Goal: Information Seeking & Learning: Learn about a topic

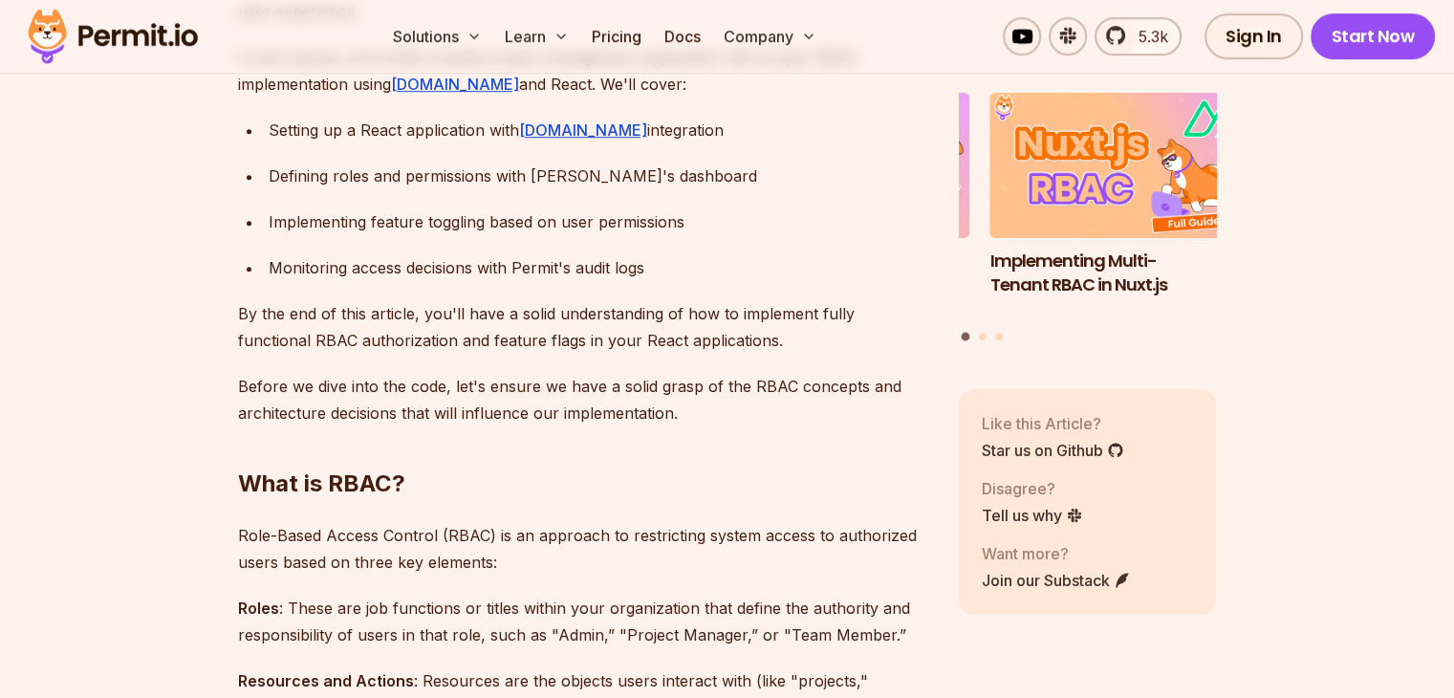
scroll to position [1243, 0]
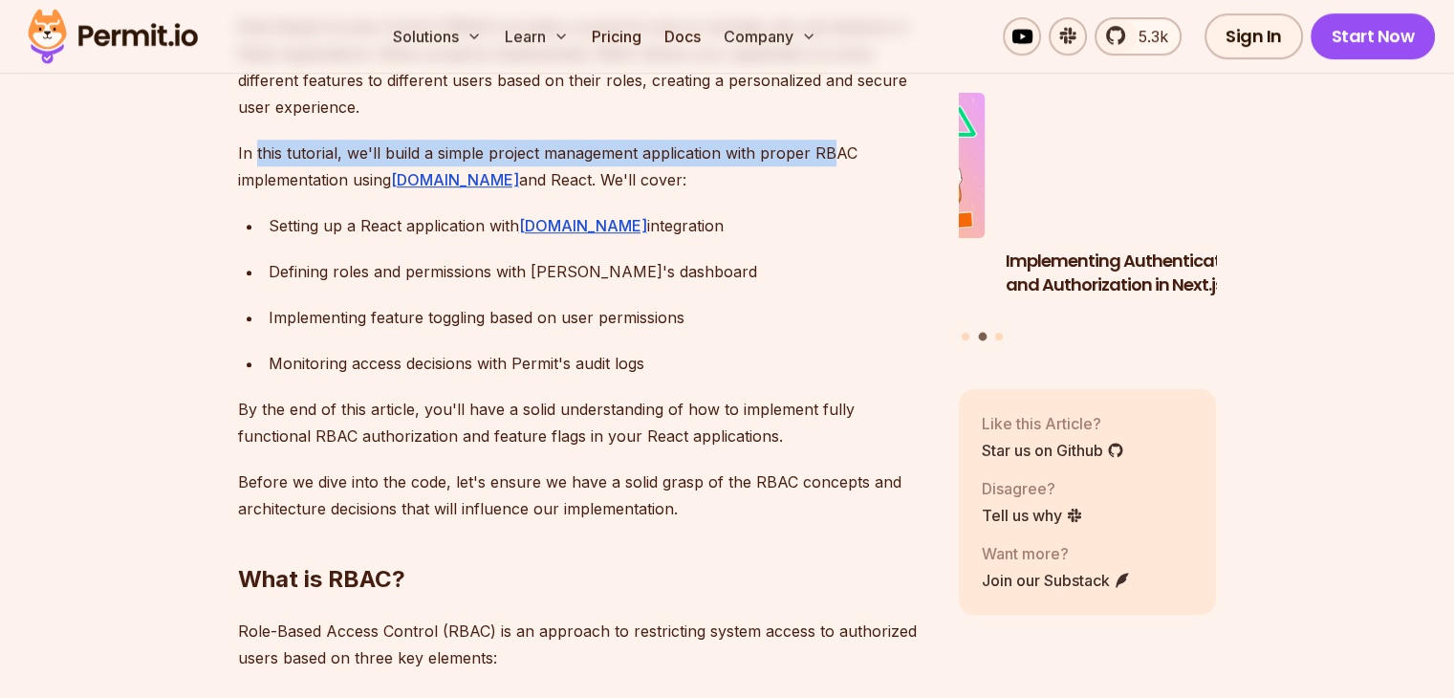
drag, startPoint x: 256, startPoint y: 154, endPoint x: 468, endPoint y: 163, distance: 211.5
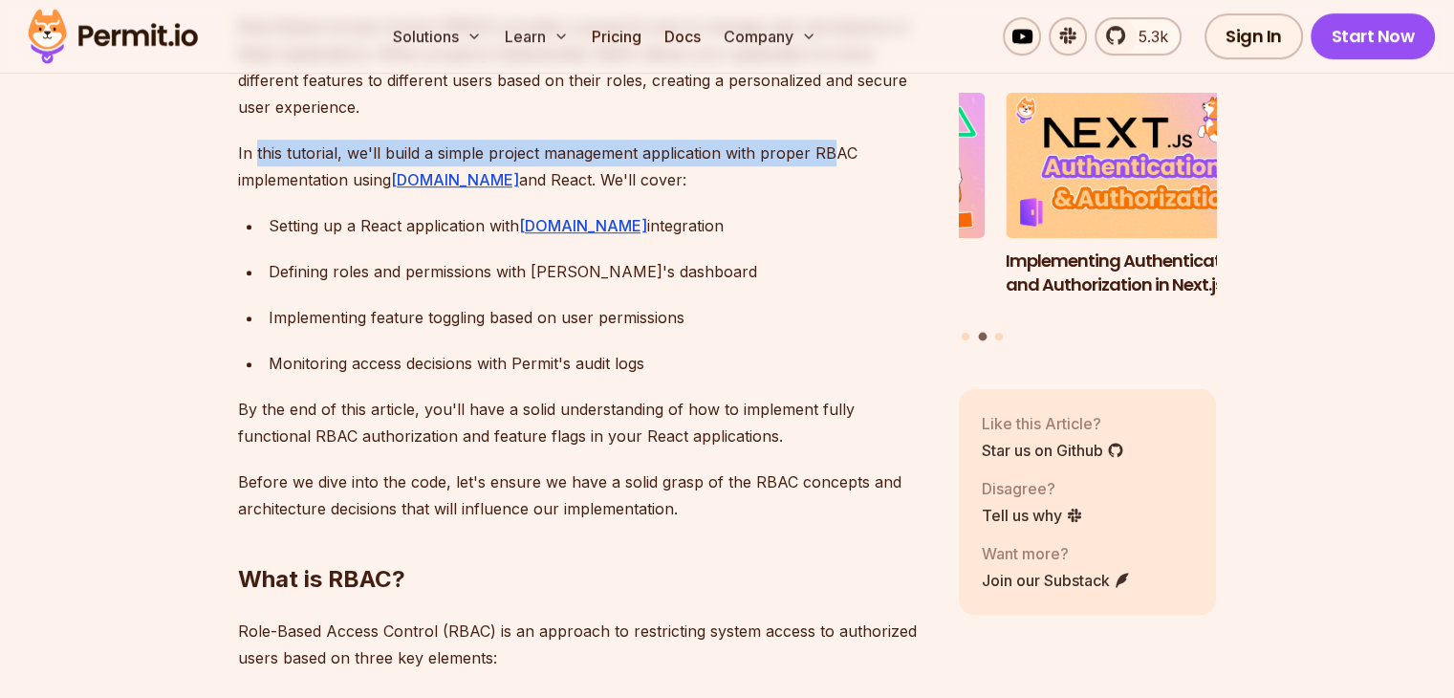
click at [824, 163] on p "In this tutorial, we'll build a simple project management application with prop…" at bounding box center [583, 167] width 690 height 54
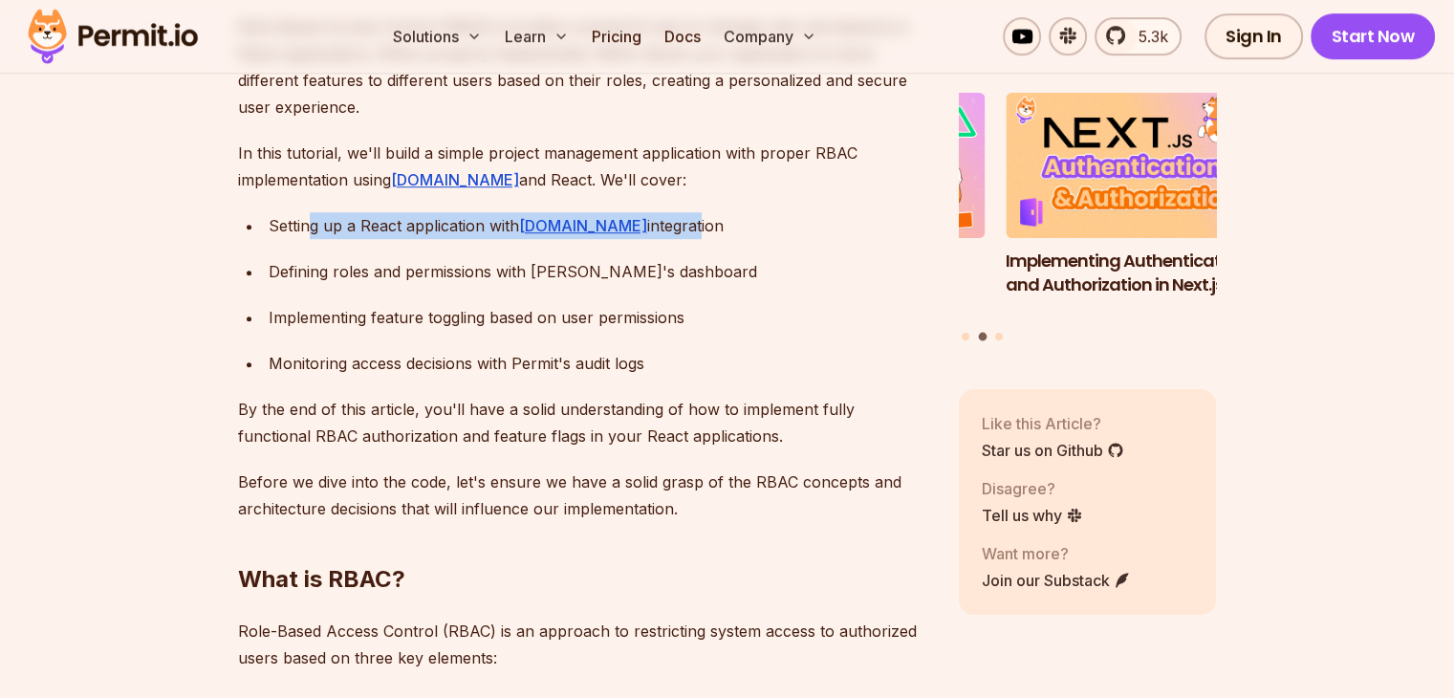
drag, startPoint x: 310, startPoint y: 227, endPoint x: 642, endPoint y: 228, distance: 332.7
click at [642, 228] on div "Setting up a React application with [DOMAIN_NAME] integration" at bounding box center [599, 225] width 660 height 27
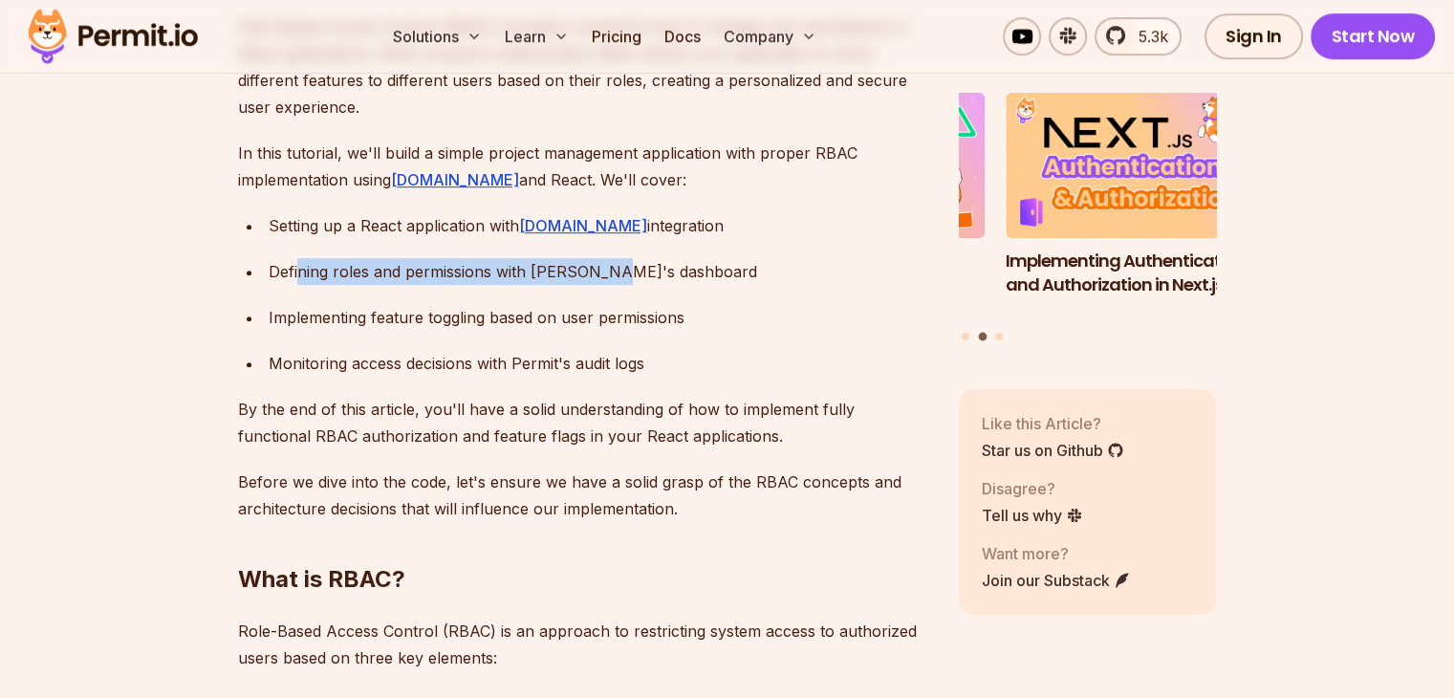
drag, startPoint x: 299, startPoint y: 273, endPoint x: 599, endPoint y: 276, distance: 299.3
click at [599, 276] on div "Defining roles and permissions with [PERSON_NAME]'s dashboard" at bounding box center [599, 271] width 660 height 27
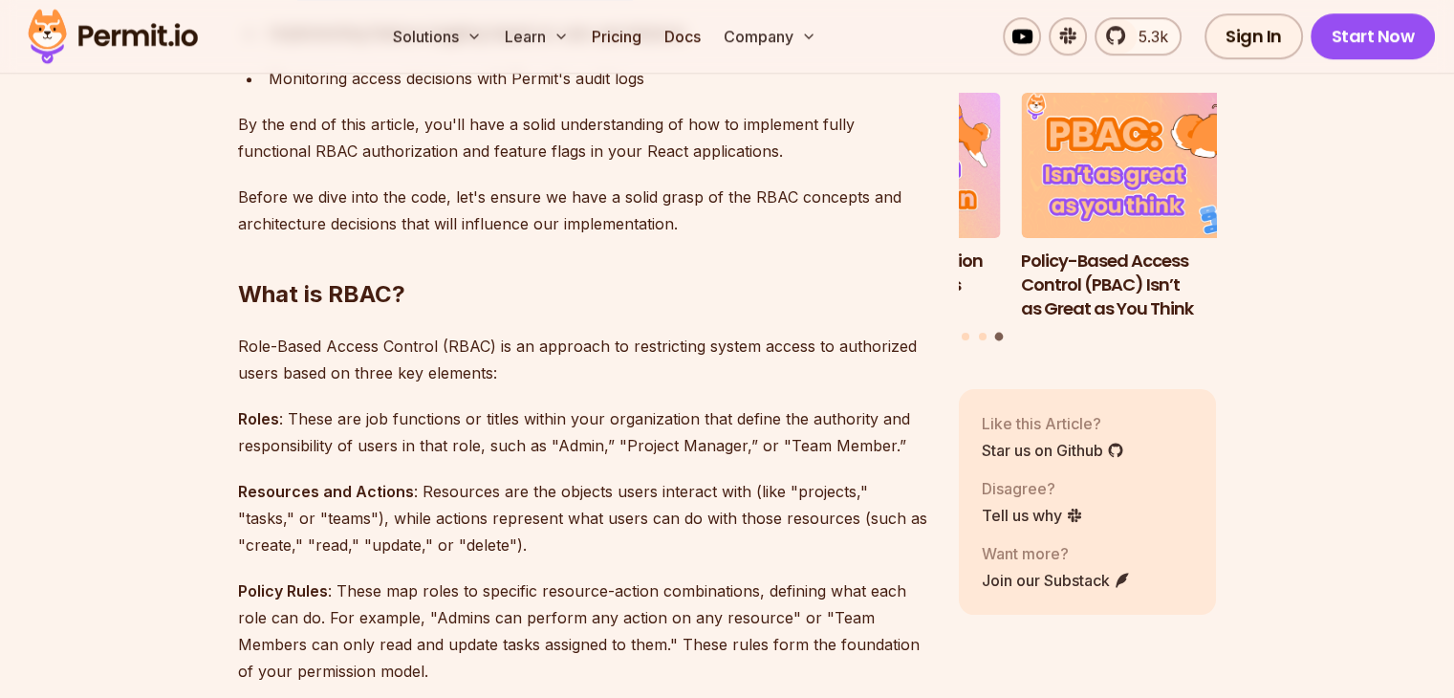
scroll to position [1530, 0]
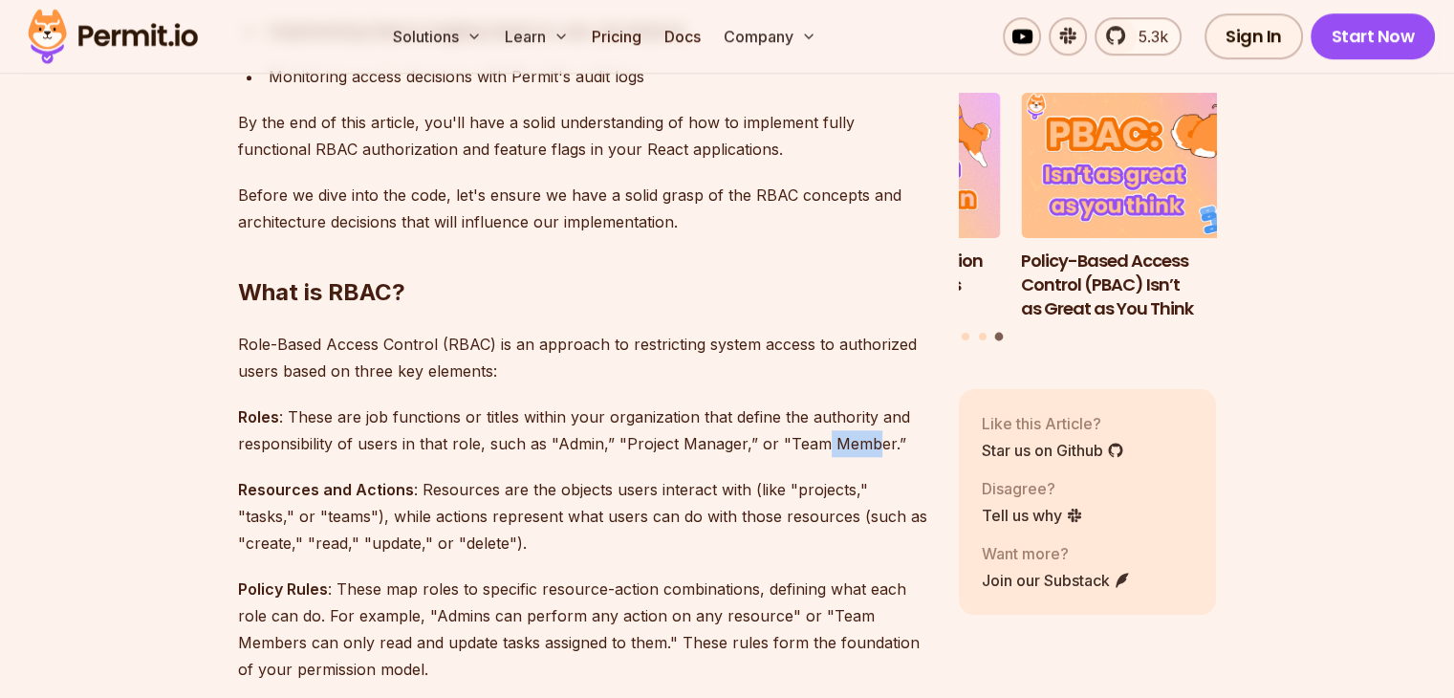
drag, startPoint x: 869, startPoint y: 445, endPoint x: 816, endPoint y: 444, distance: 52.6
click at [816, 444] on p "Roles : These are job functions or titles within your organization that define …" at bounding box center [583, 430] width 690 height 54
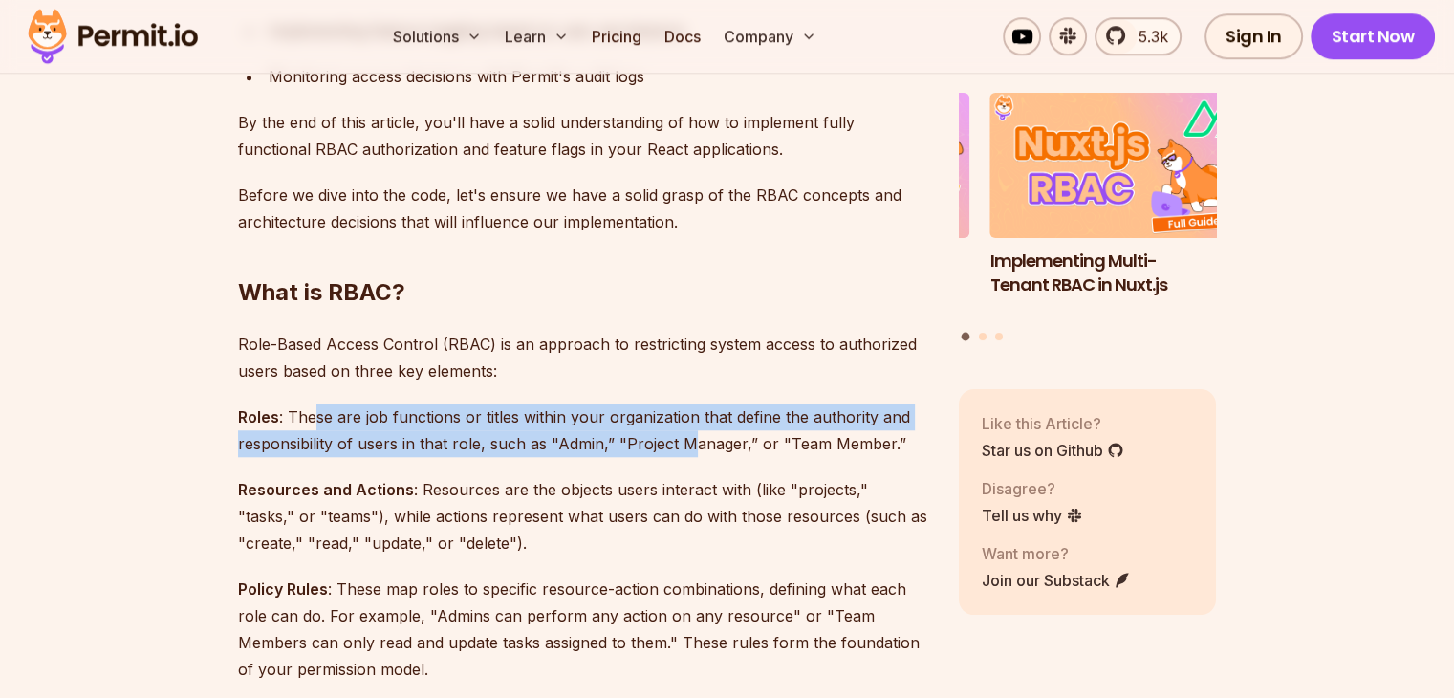
drag, startPoint x: 316, startPoint y: 412, endPoint x: 689, endPoint y: 445, distance: 375.2
click at [689, 445] on p "Roles : These are job functions or titles within your organization that define …" at bounding box center [583, 430] width 690 height 54
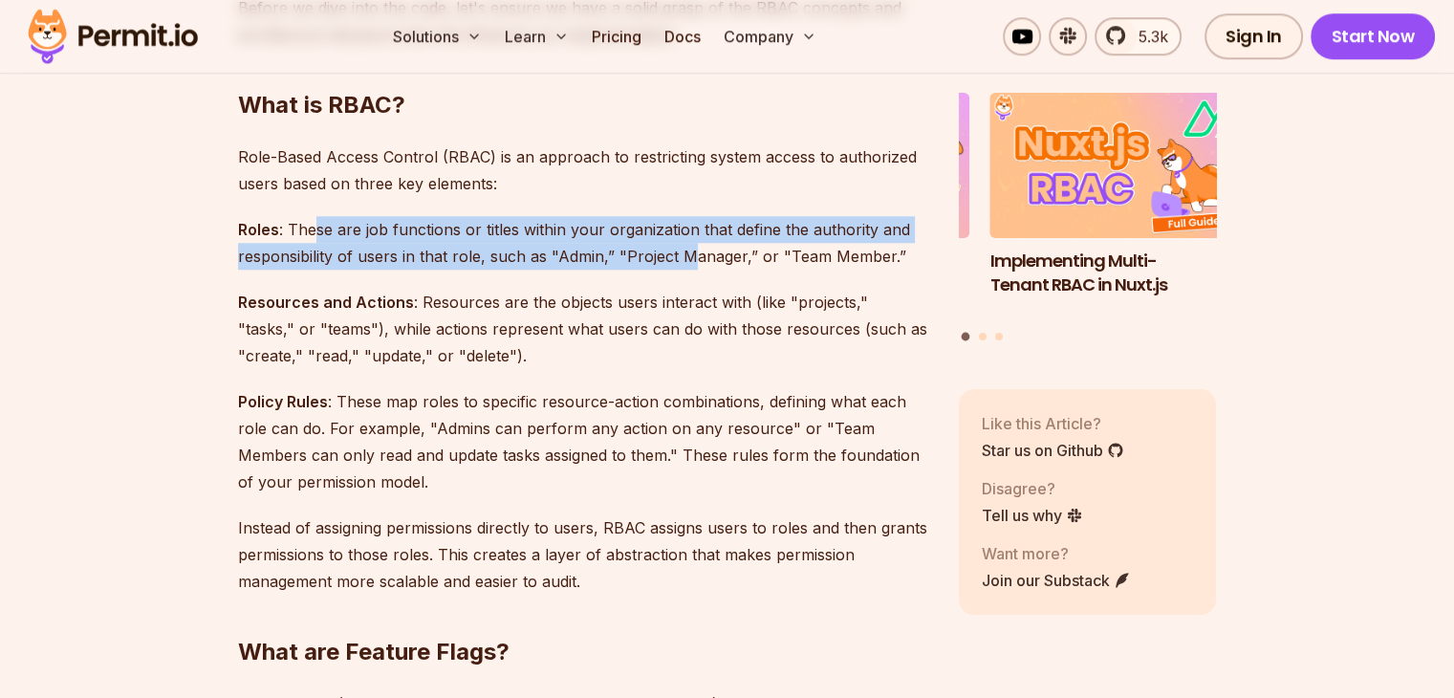
scroll to position [1721, 0]
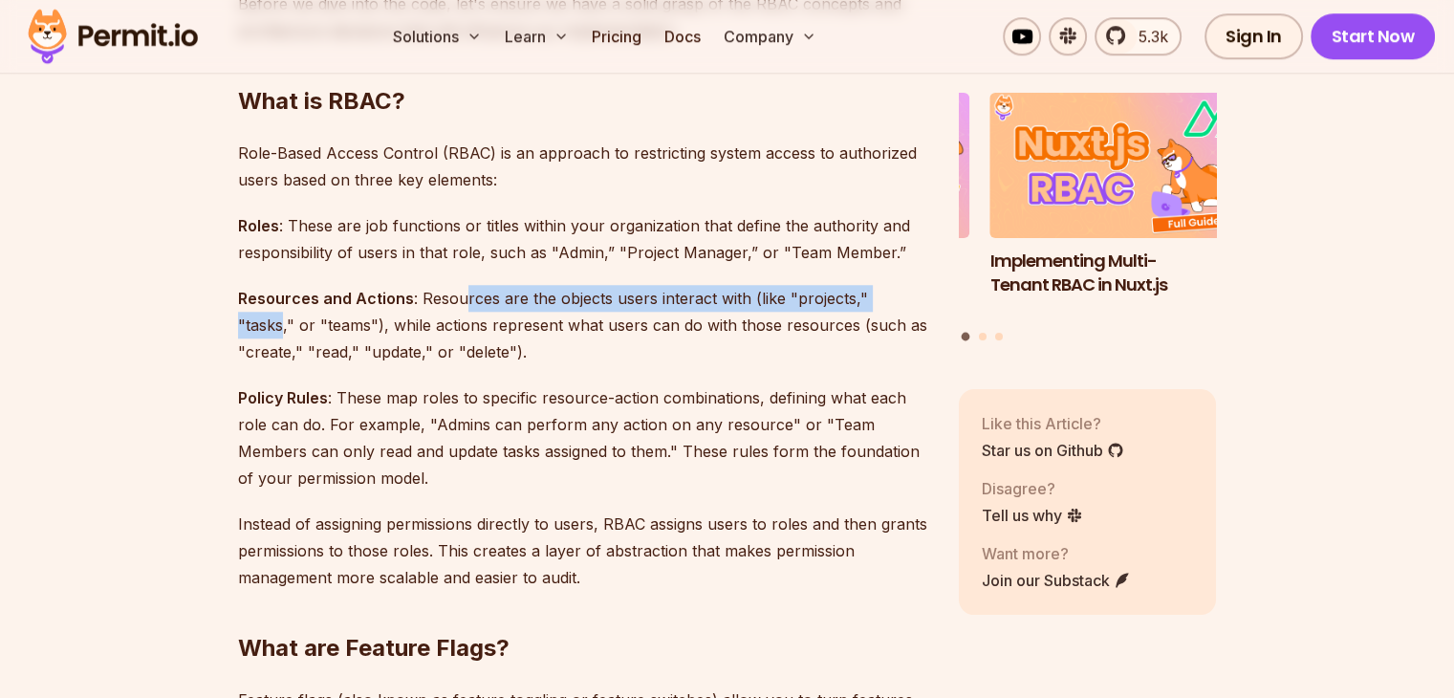
drag, startPoint x: 457, startPoint y: 296, endPoint x: 902, endPoint y: 302, distance: 444.6
click at [902, 302] on p "Resources and Actions : Resources are the objects users interact with (like "pr…" at bounding box center [583, 325] width 690 height 80
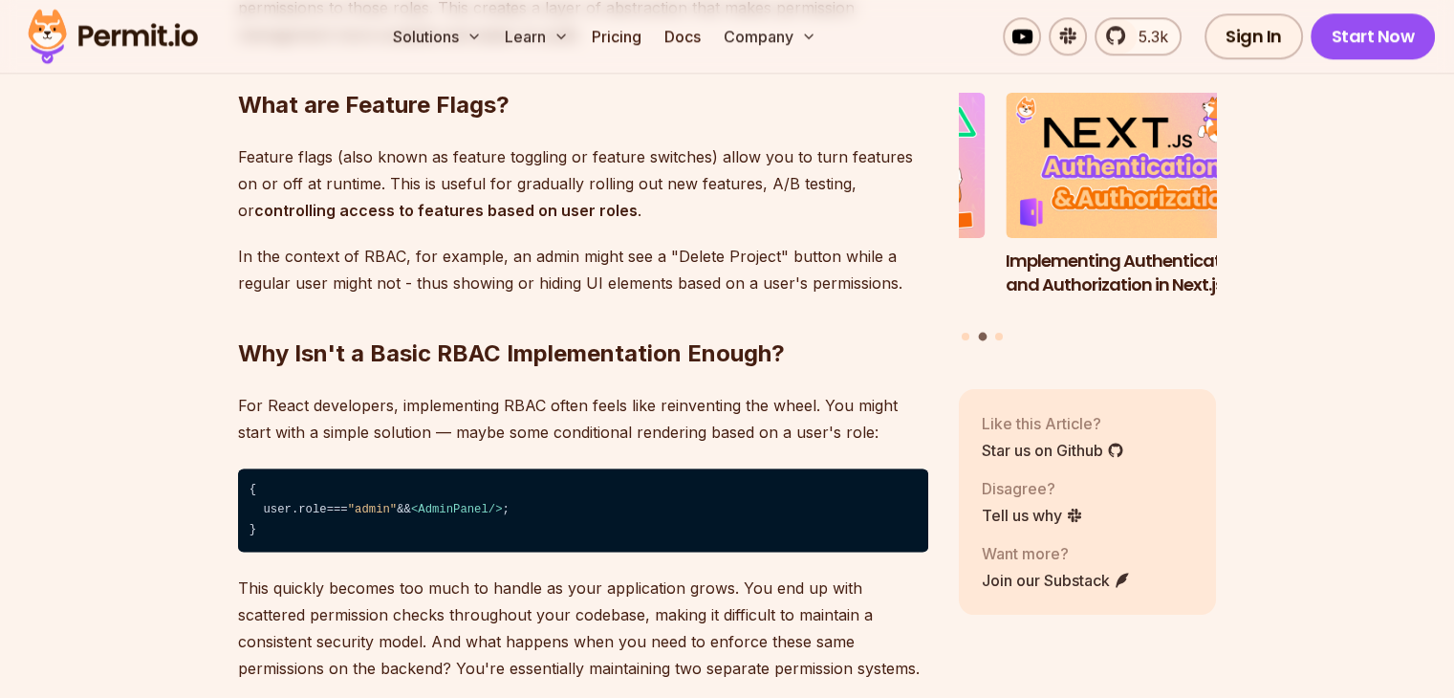
scroll to position [2295, 0]
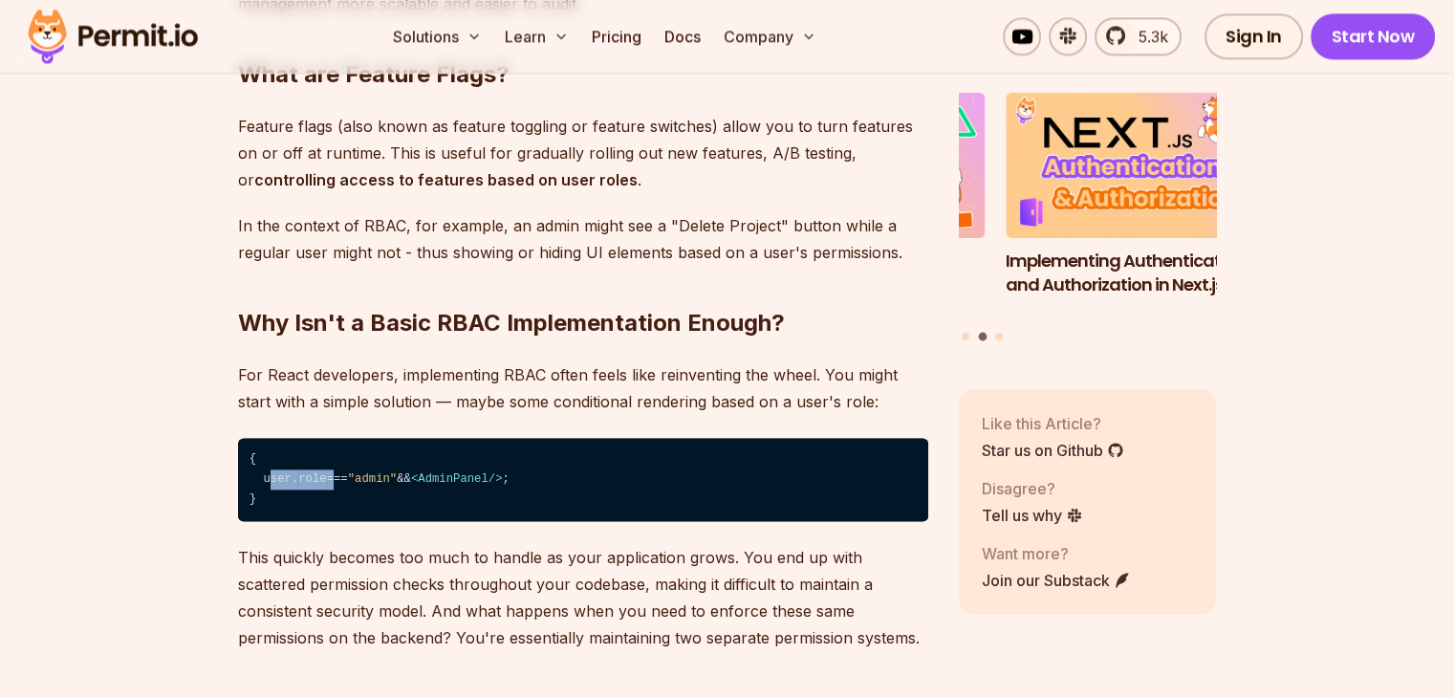
drag, startPoint x: 265, startPoint y: 483, endPoint x: 324, endPoint y: 487, distance: 59.4
click at [324, 487] on code "{ user. role === "admin" && < AdminPanel /> ; }" at bounding box center [583, 480] width 690 height 84
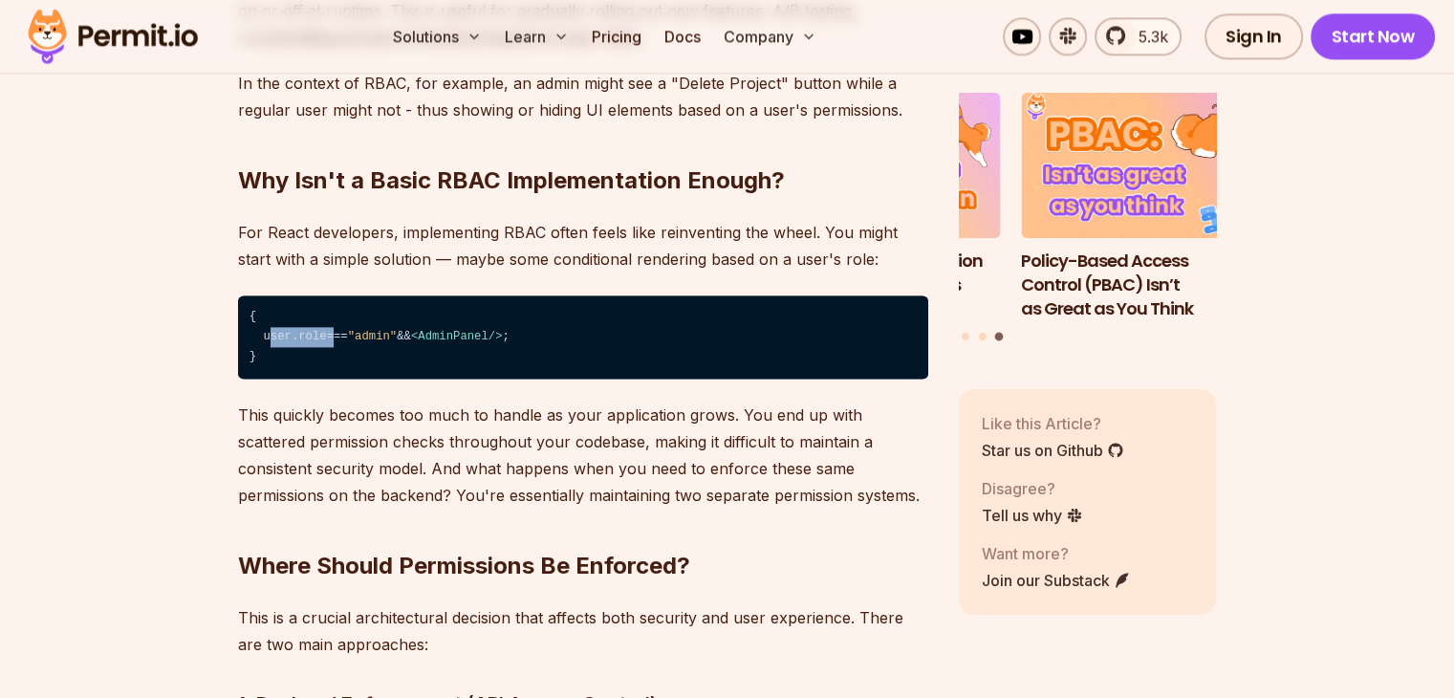
scroll to position [2486, 0]
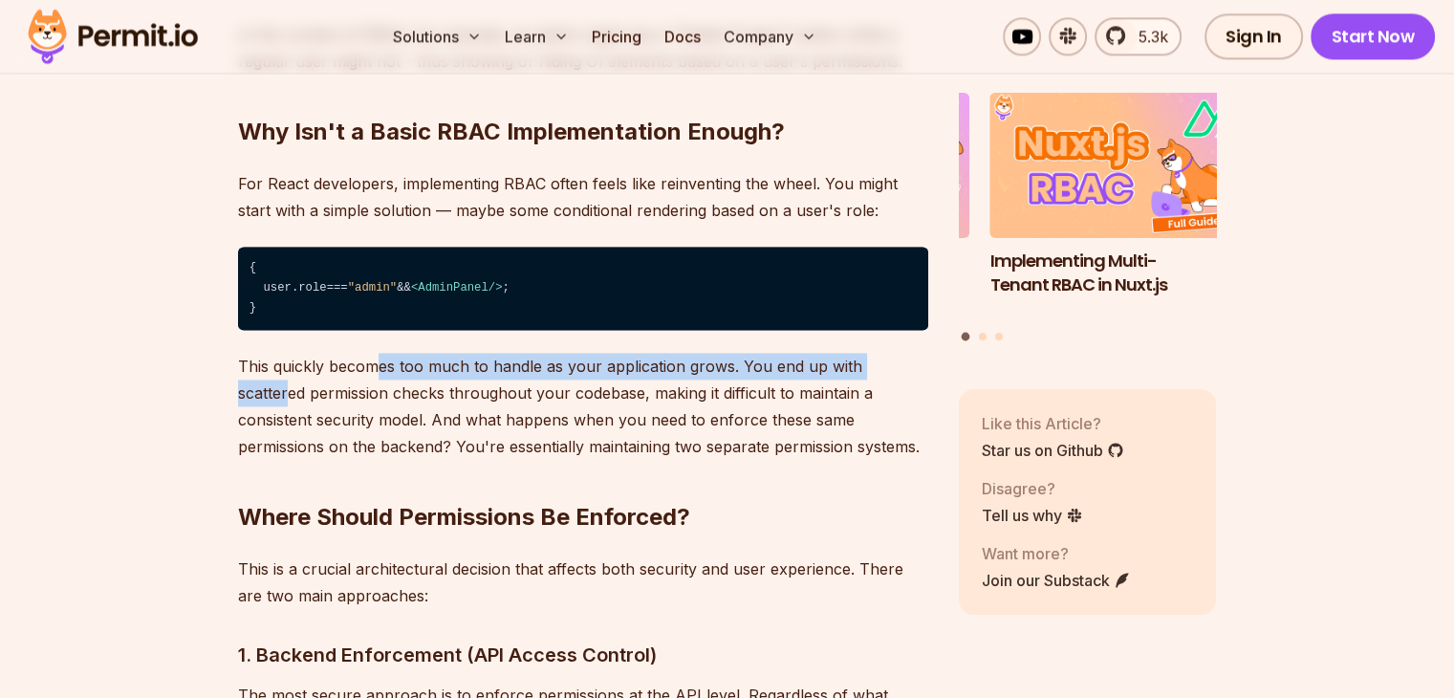
drag, startPoint x: 380, startPoint y: 366, endPoint x: 910, endPoint y: 371, distance: 530.6
click at [910, 371] on p "This quickly becomes too much to handle as your application grows. You end up w…" at bounding box center [583, 406] width 690 height 107
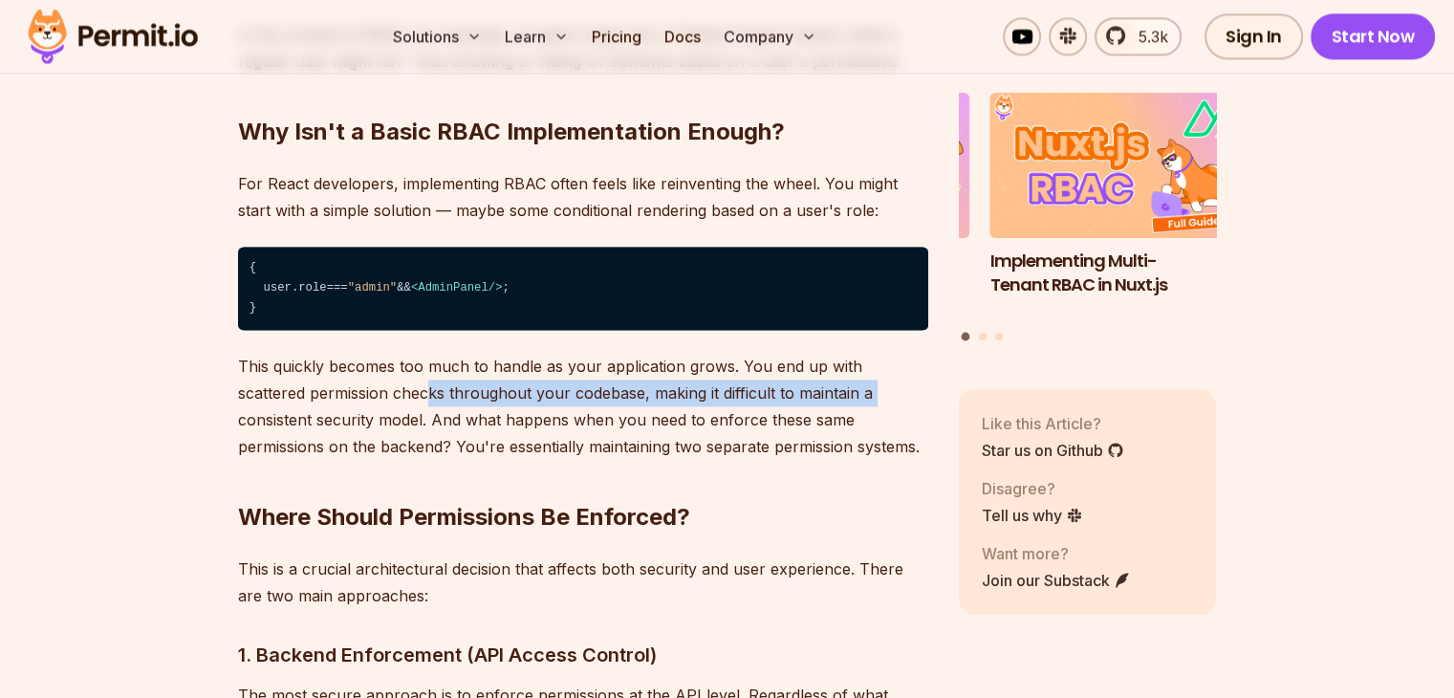
drag, startPoint x: 353, startPoint y: 398, endPoint x: 803, endPoint y: 389, distance: 450.4
click at [803, 389] on p "This quickly becomes too much to handle as your application grows. You end up w…" at bounding box center [583, 406] width 690 height 107
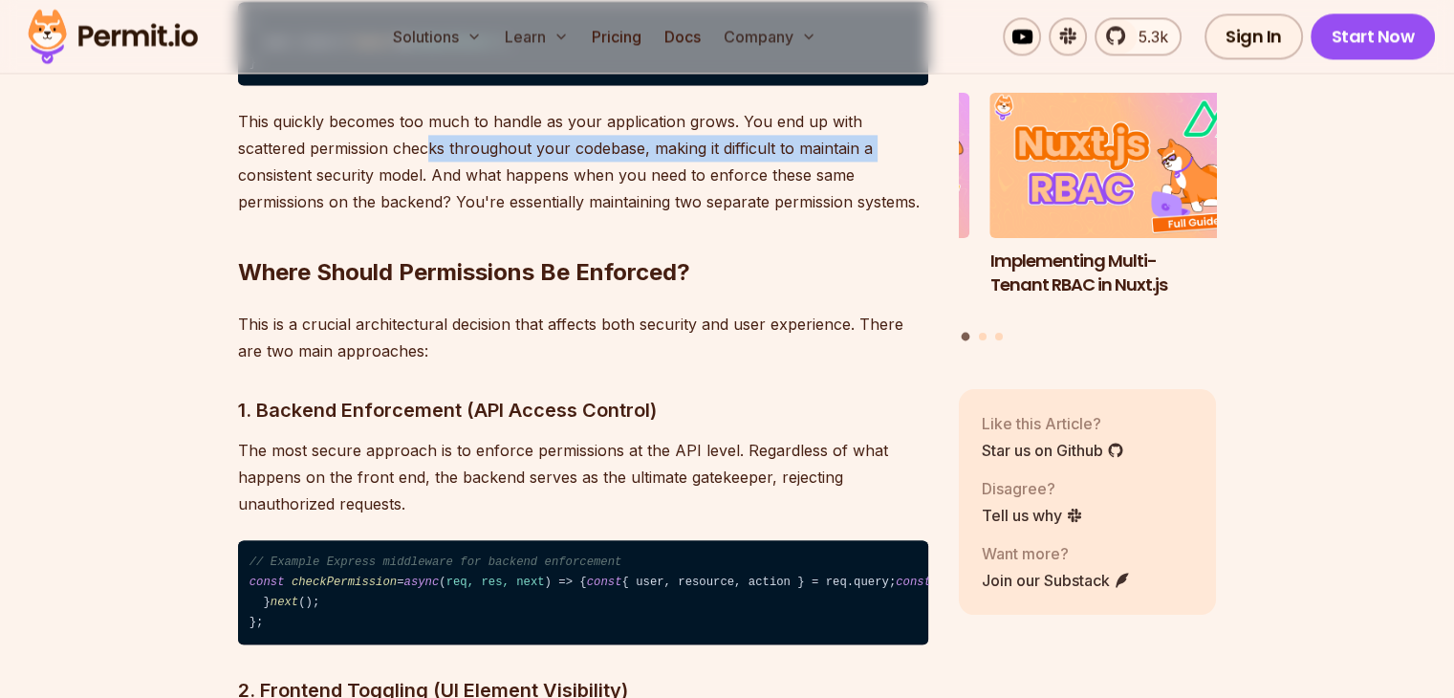
scroll to position [2773, 0]
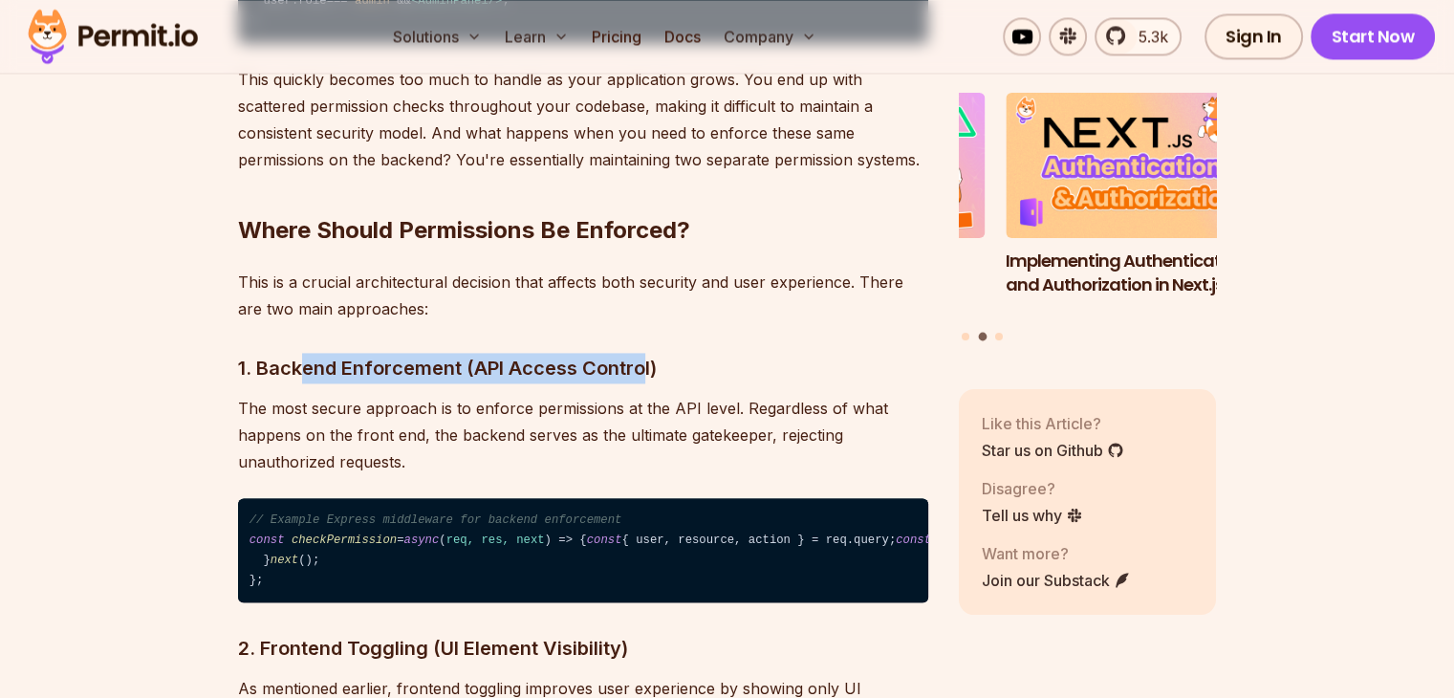
drag, startPoint x: 297, startPoint y: 375, endPoint x: 642, endPoint y: 366, distance: 345.3
click at [642, 366] on h3 "1. Backend Enforcement (API Access Control)" at bounding box center [583, 368] width 690 height 31
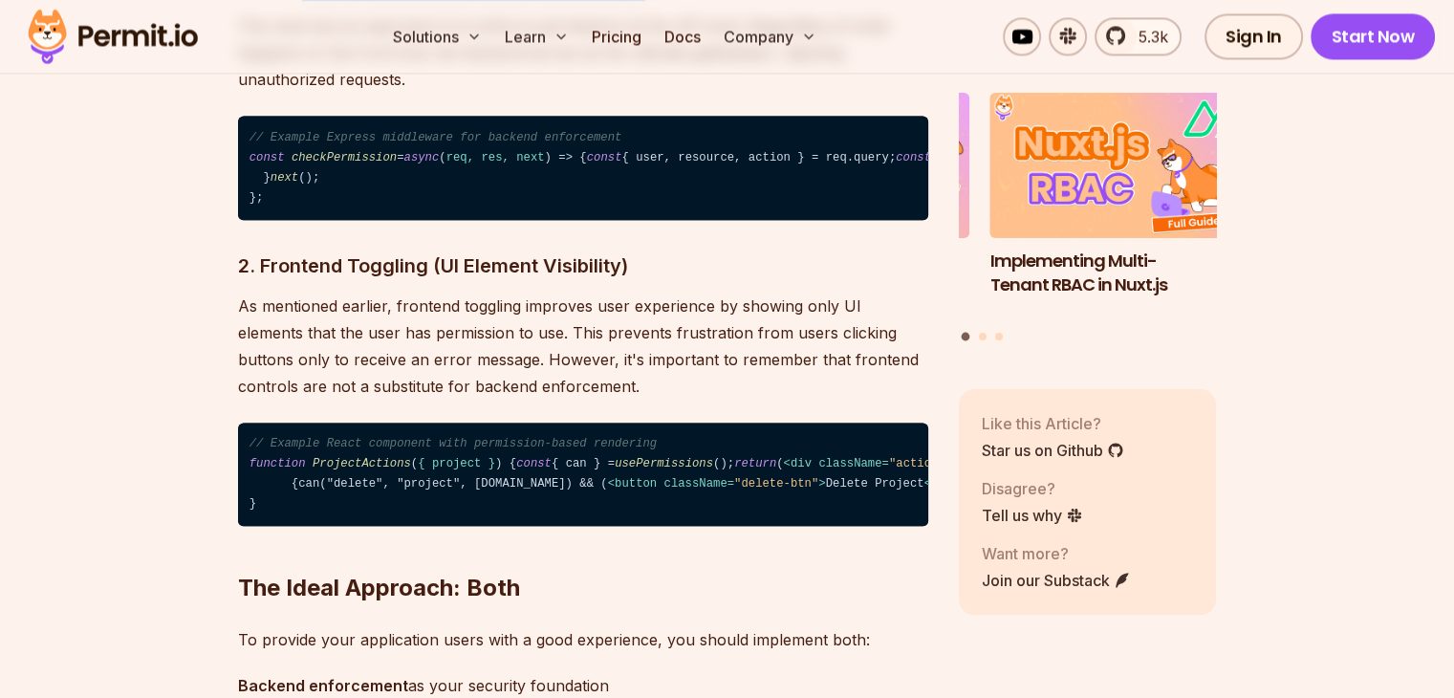
scroll to position [3251, 0]
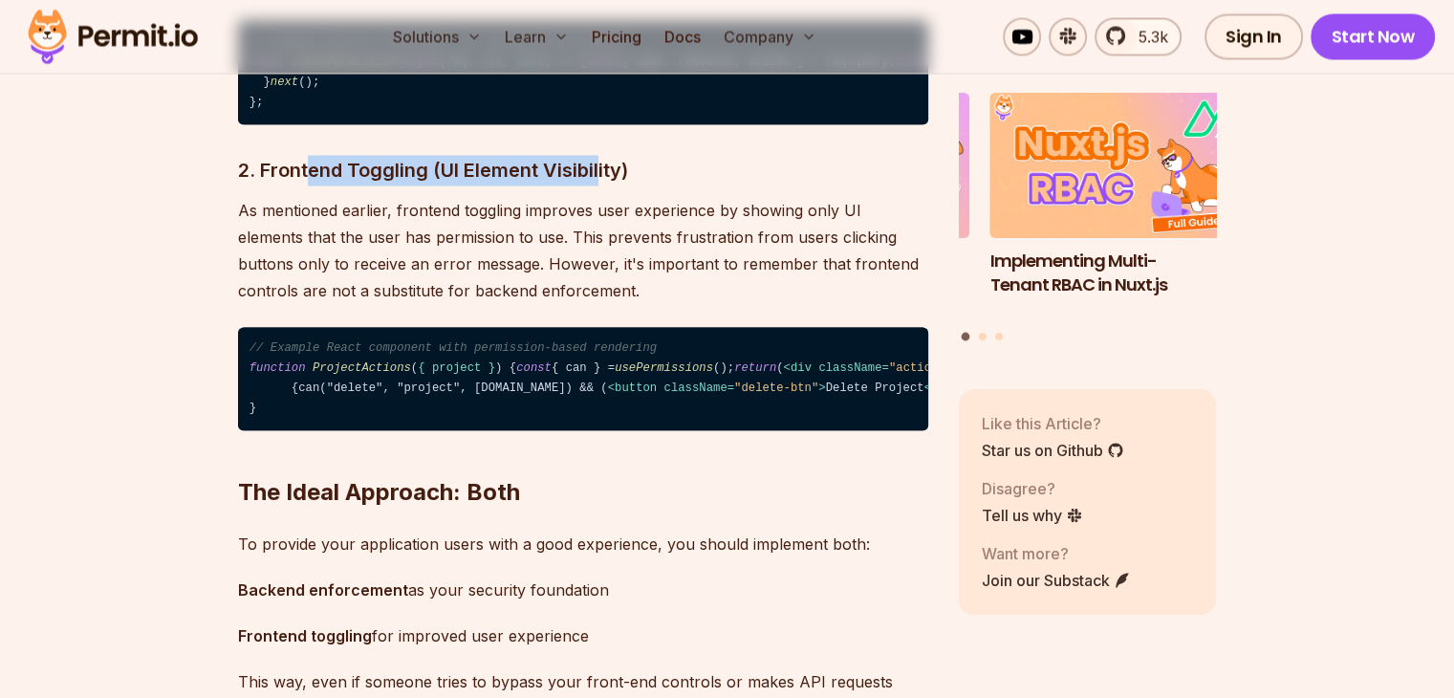
drag, startPoint x: 308, startPoint y: 334, endPoint x: 612, endPoint y: 340, distance: 304.1
click at [602, 185] on h3 "2. Frontend Toggling (UI Element Visibility)" at bounding box center [583, 170] width 690 height 31
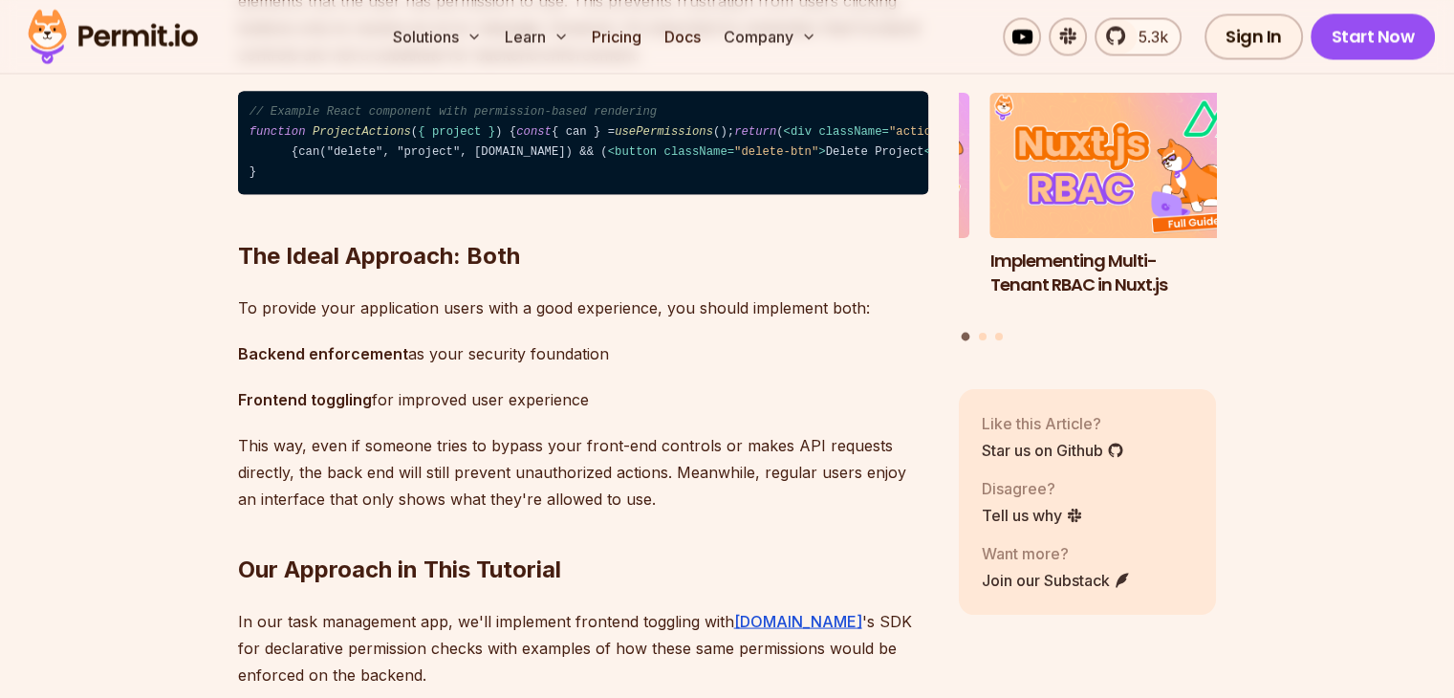
scroll to position [3538, 0]
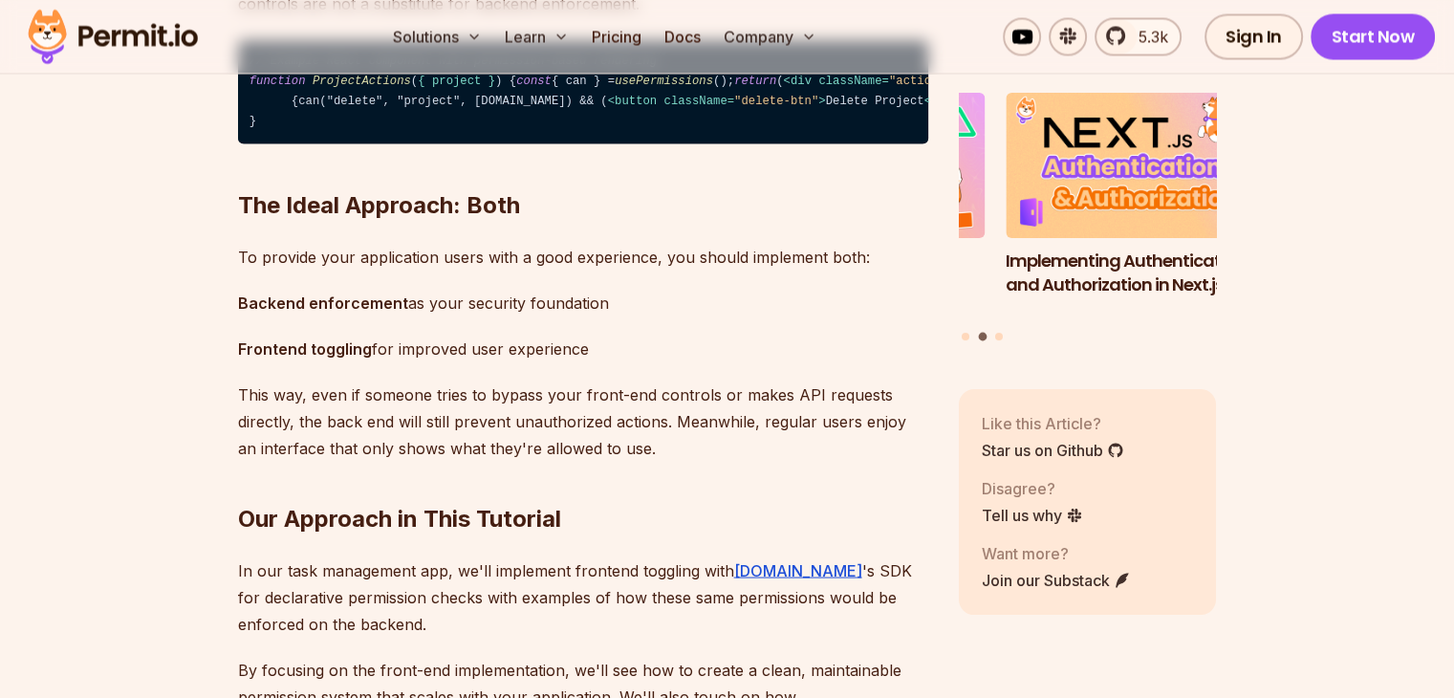
click at [440, 88] on span "{ project }" at bounding box center [456, 81] width 77 height 13
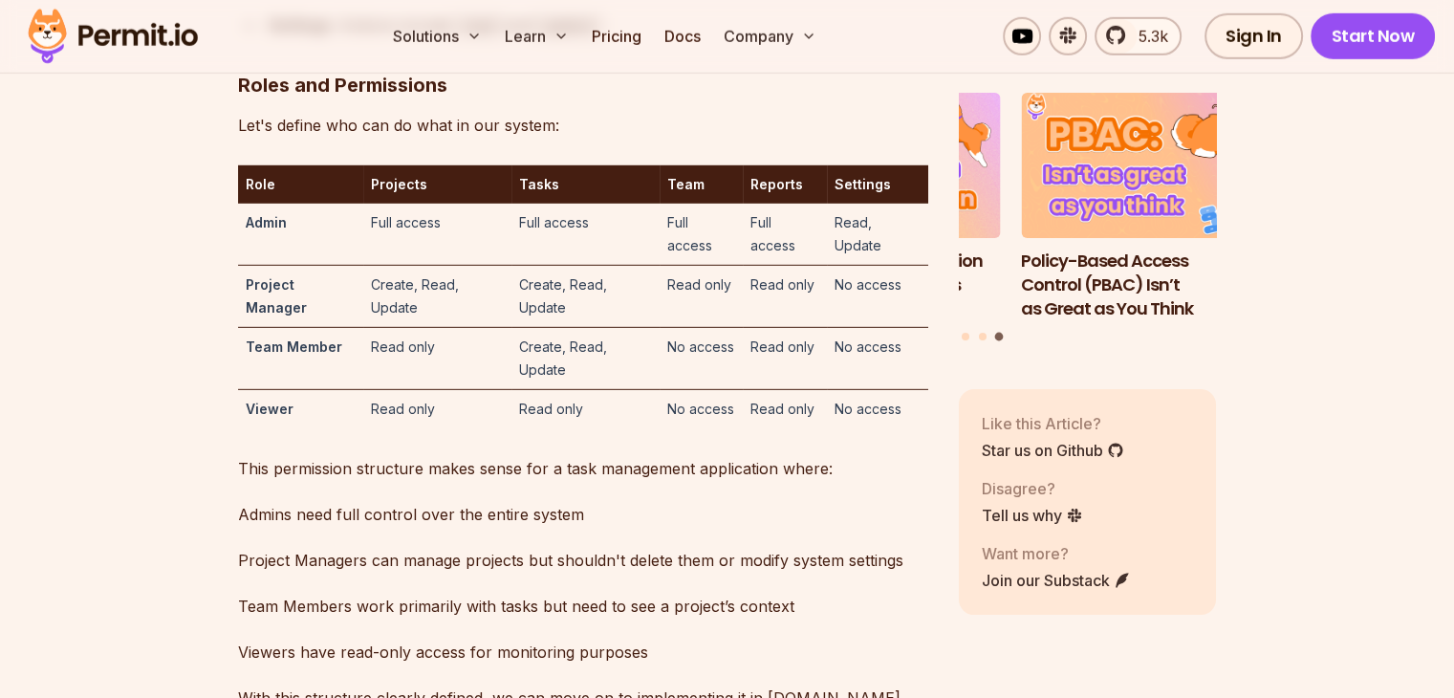
scroll to position [5832, 0]
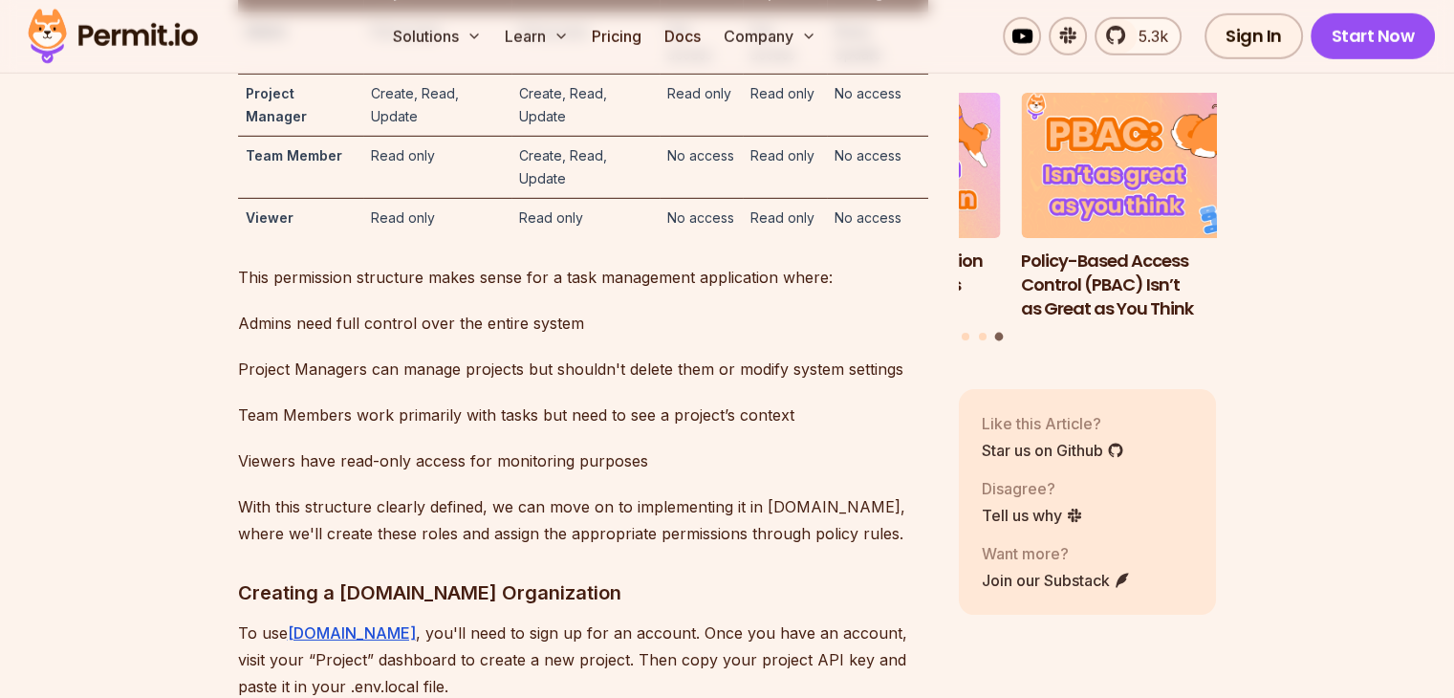
drag, startPoint x: 259, startPoint y: 284, endPoint x: 575, endPoint y: 282, distance: 315.5
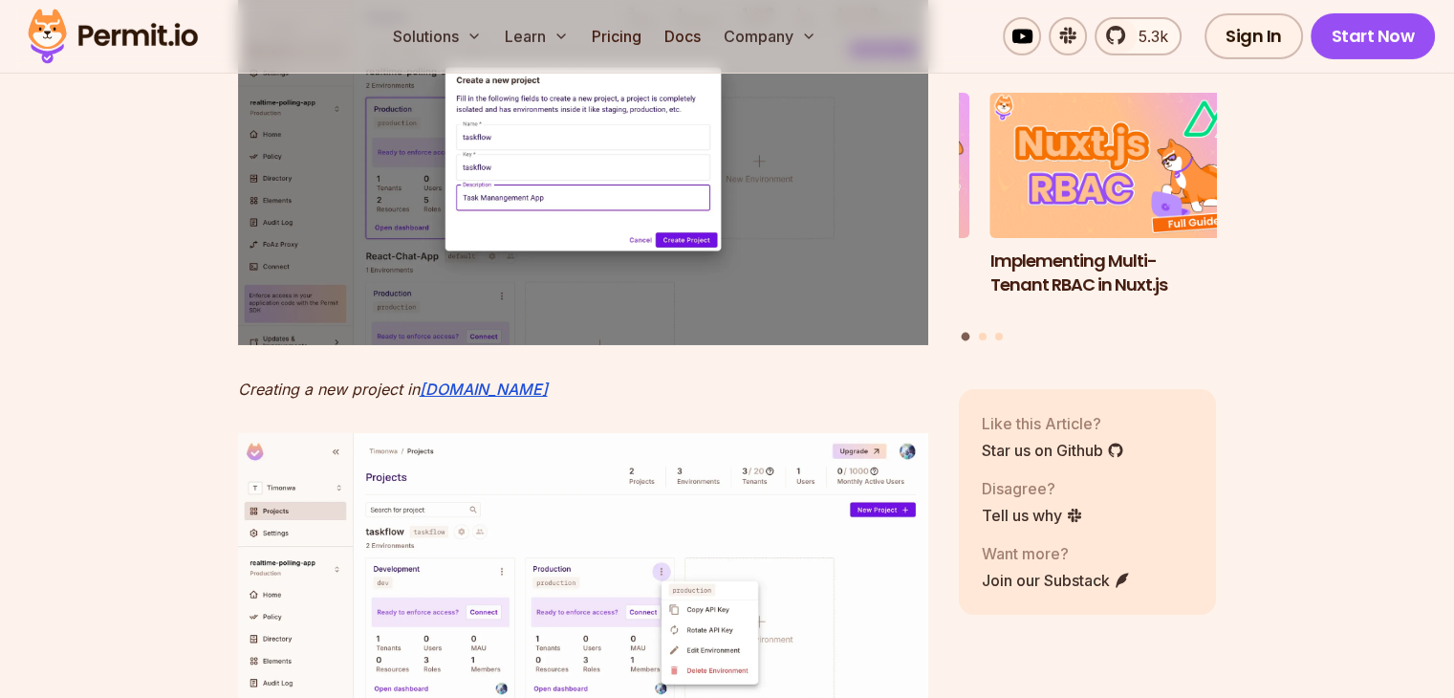
scroll to position [6693, 0]
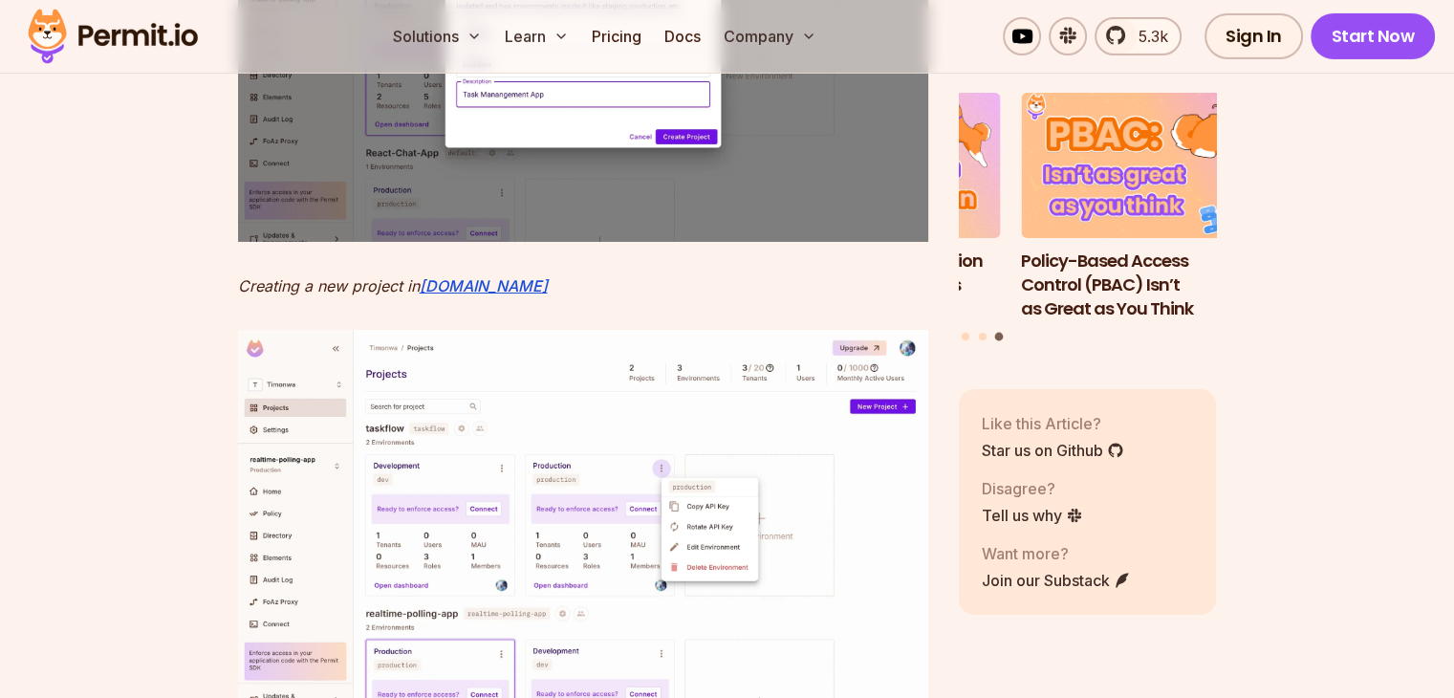
drag, startPoint x: 284, startPoint y: 149, endPoint x: 530, endPoint y: 149, distance: 245.7
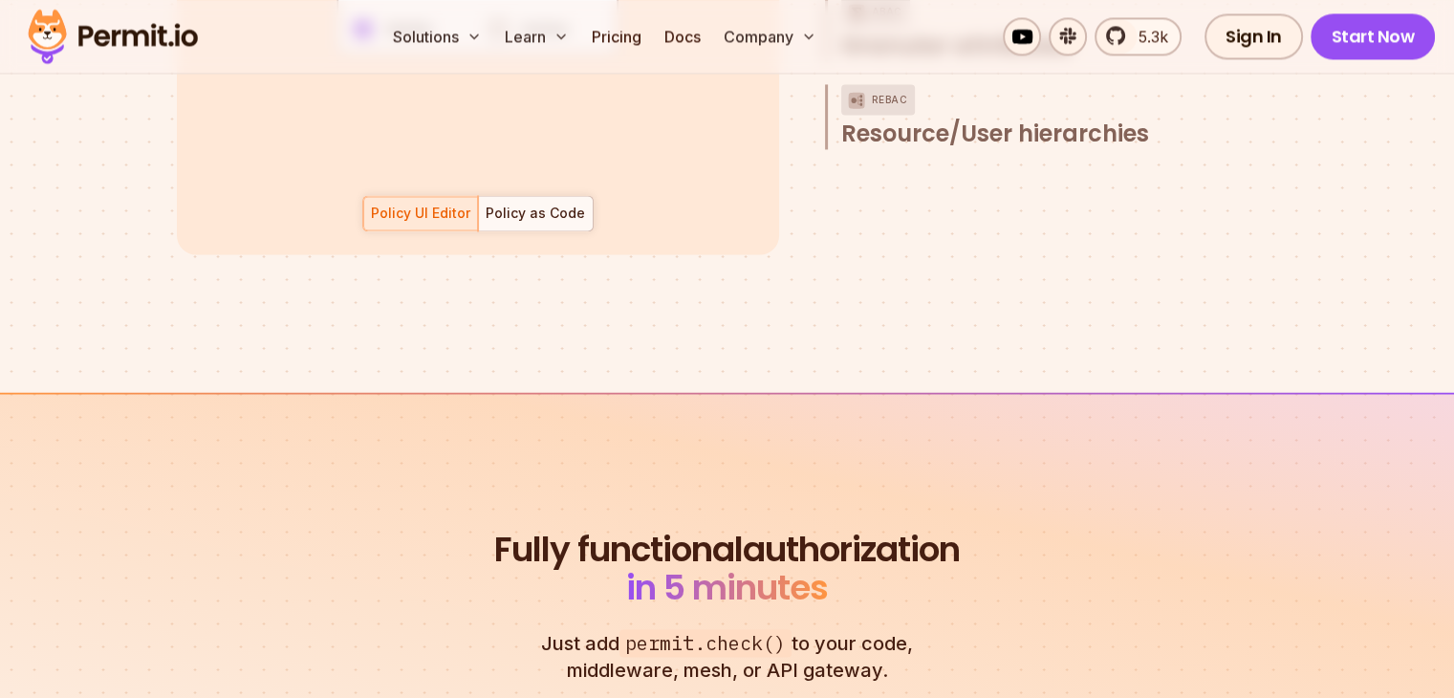
scroll to position [3538, 0]
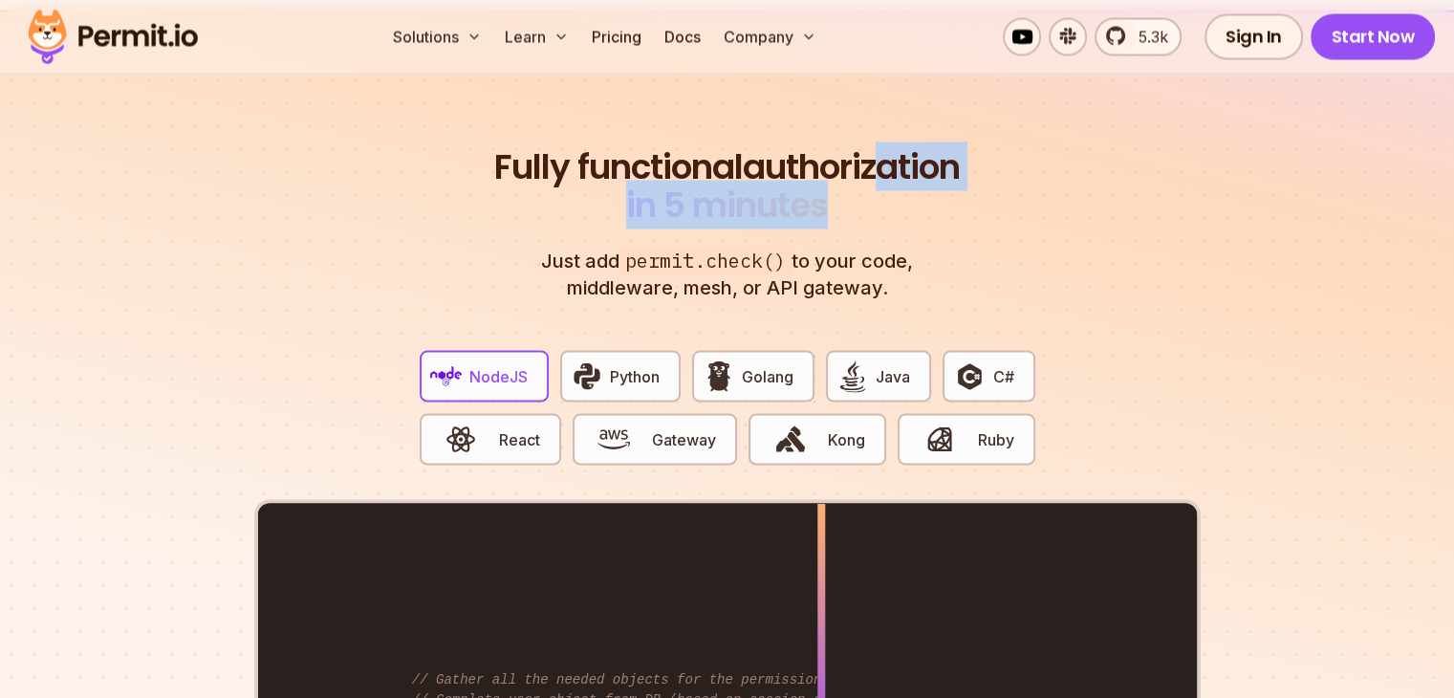
drag, startPoint x: 636, startPoint y: 186, endPoint x: 961, endPoint y: 186, distance: 325.1
click at [961, 186] on h2 "Fully functional authorization in 5 minutes" at bounding box center [727, 185] width 474 height 76
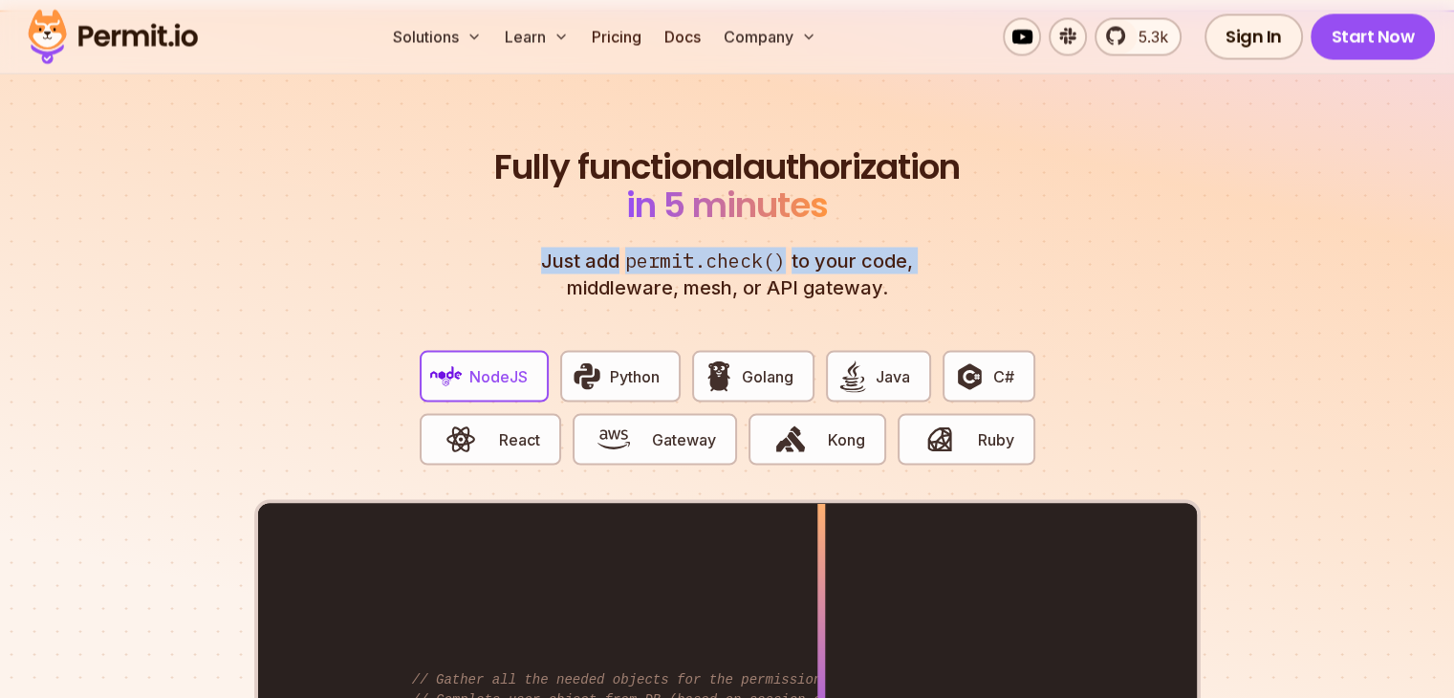
drag, startPoint x: 540, startPoint y: 242, endPoint x: 942, endPoint y: 250, distance: 401.6
click at [933, 249] on p "Just add permit.check() to your code, middleware, mesh, or API gateway." at bounding box center [727, 274] width 413 height 54
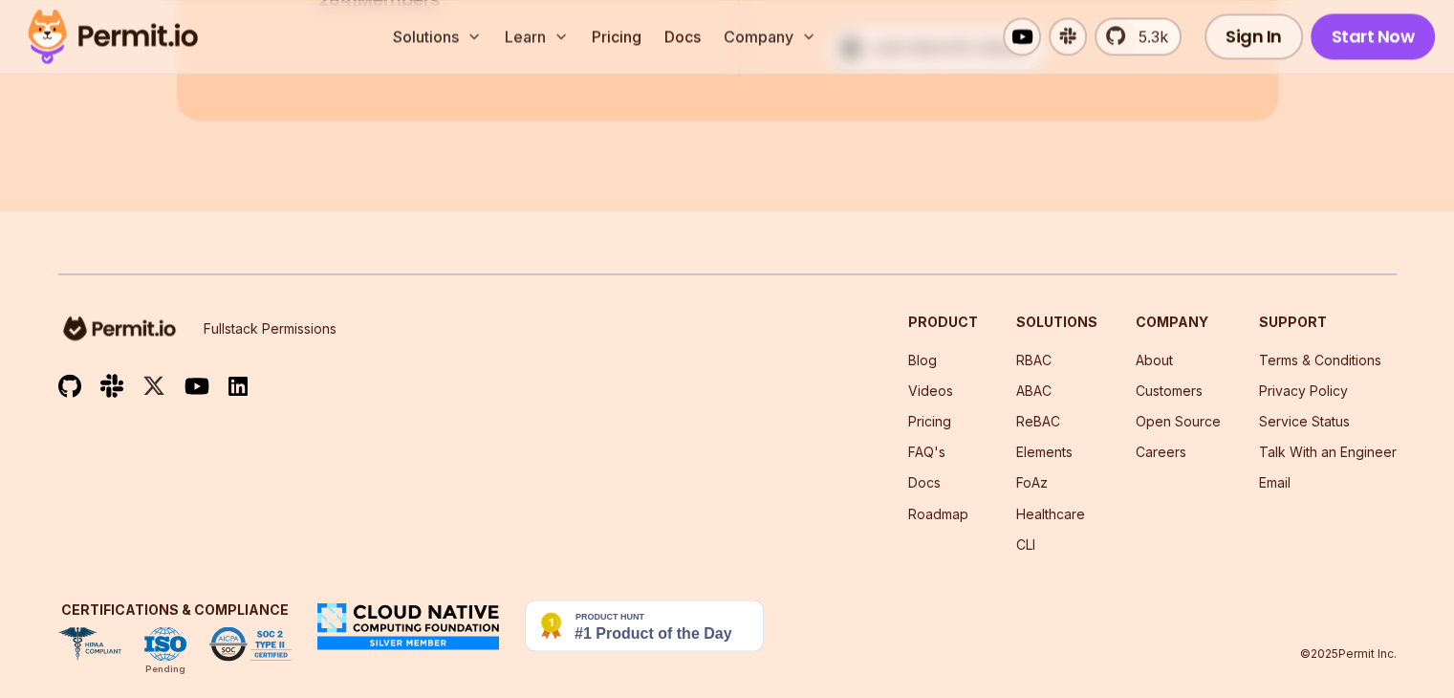
scroll to position [668, 0]
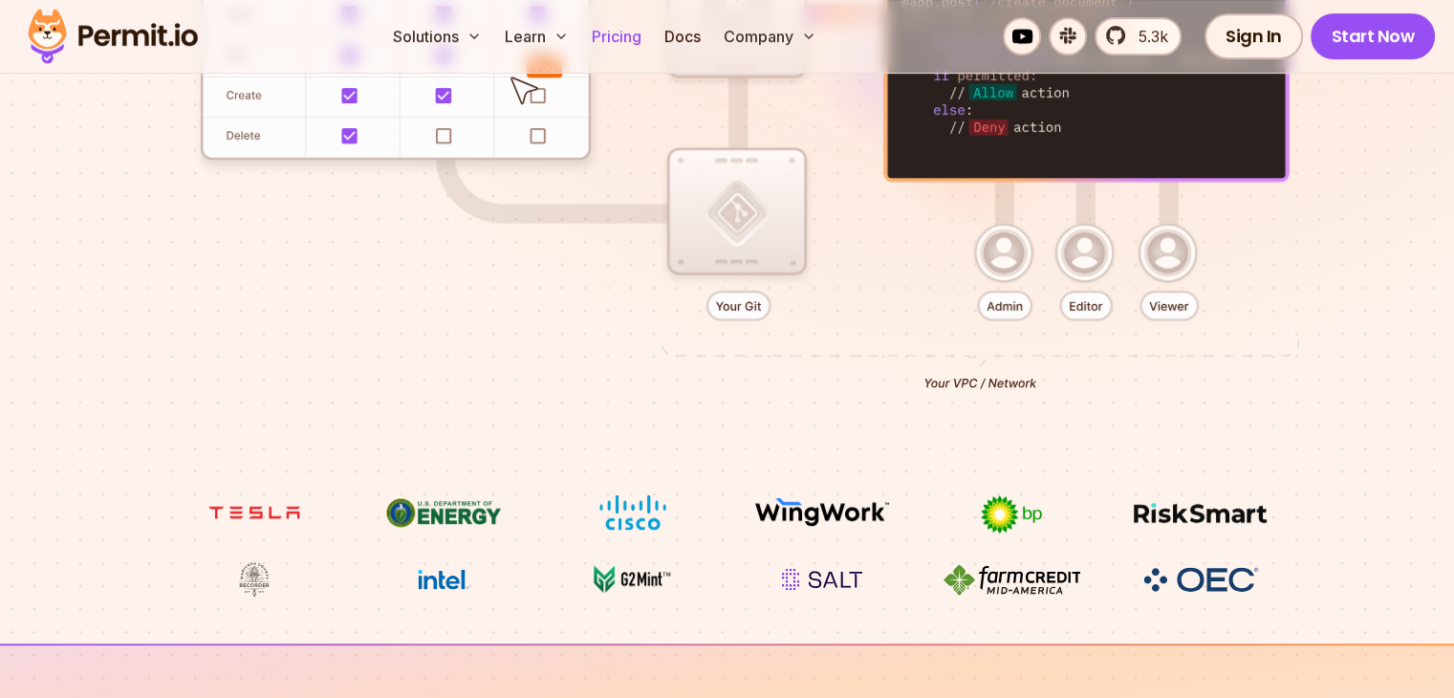
click at [649, 41] on link "Pricing" at bounding box center [616, 36] width 65 height 38
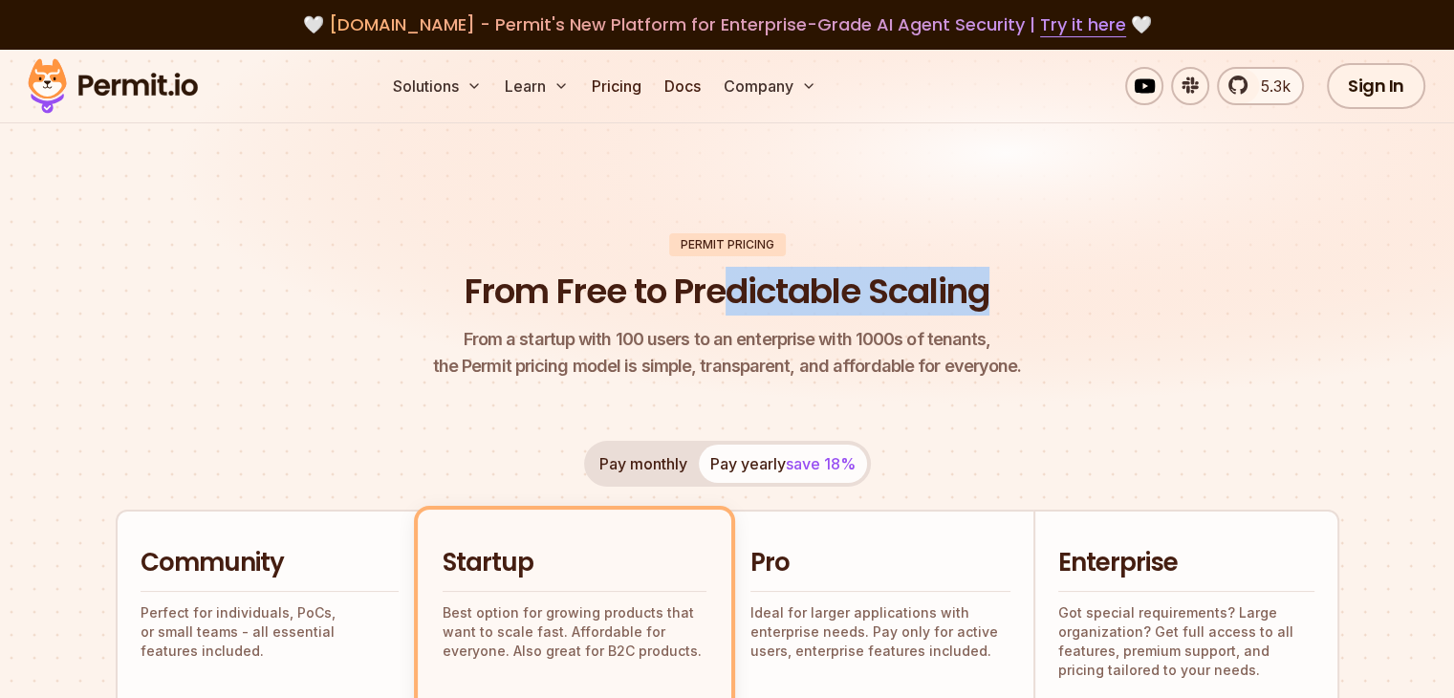
drag, startPoint x: 738, startPoint y: 292, endPoint x: 1004, endPoint y: 310, distance: 266.4
click at [1004, 310] on header "Permit Pricing From Free to Predictable Scaling From a startup with 100 users t…" at bounding box center [728, 306] width 1224 height 147
click at [652, 466] on button "Pay monthly" at bounding box center [643, 464] width 111 height 38
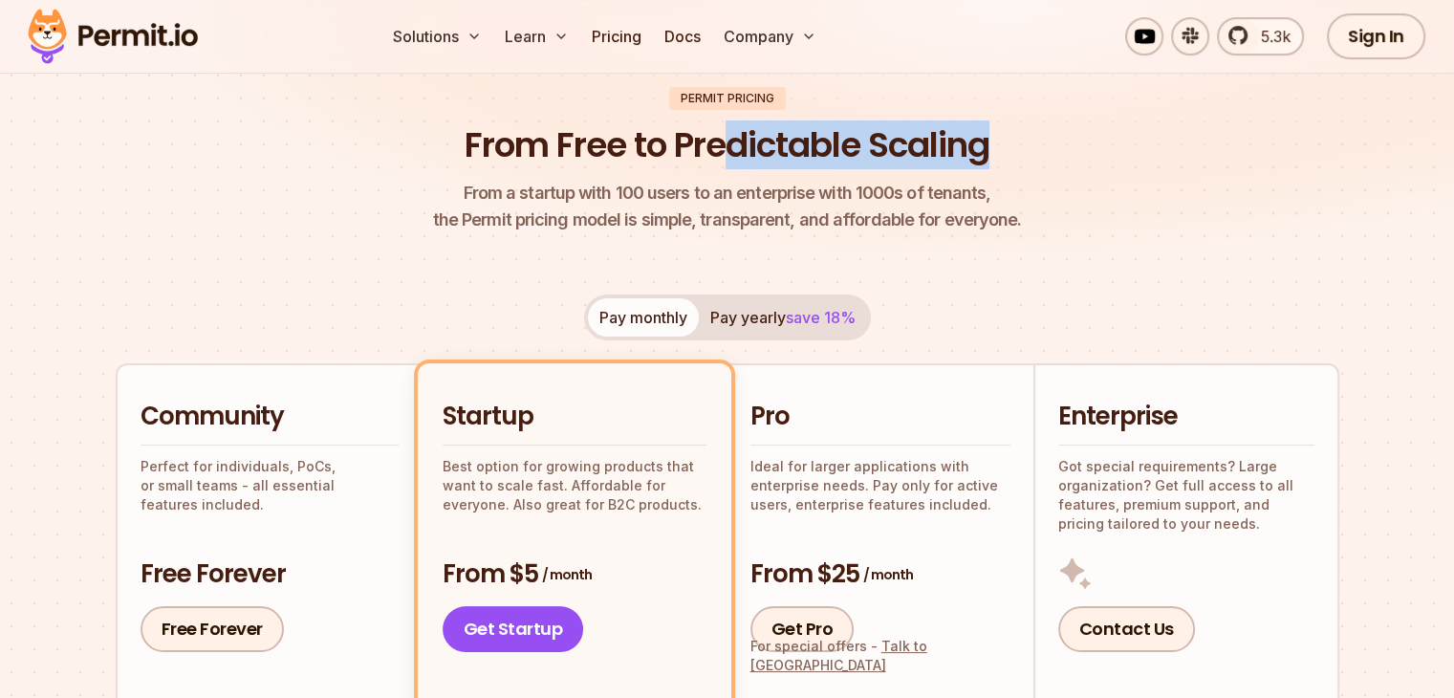
scroll to position [287, 0]
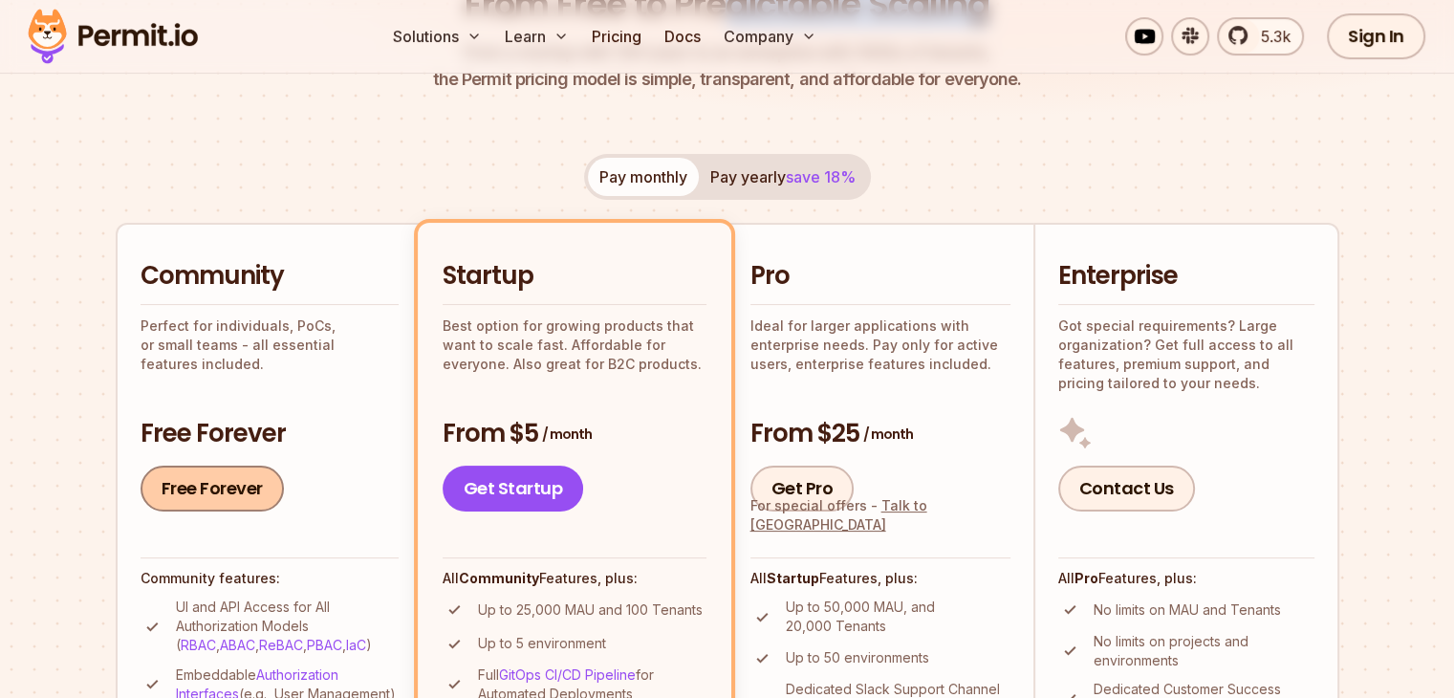
click at [229, 487] on link "Free Forever" at bounding box center [212, 489] width 143 height 46
